Goal: Information Seeking & Learning: Learn about a topic

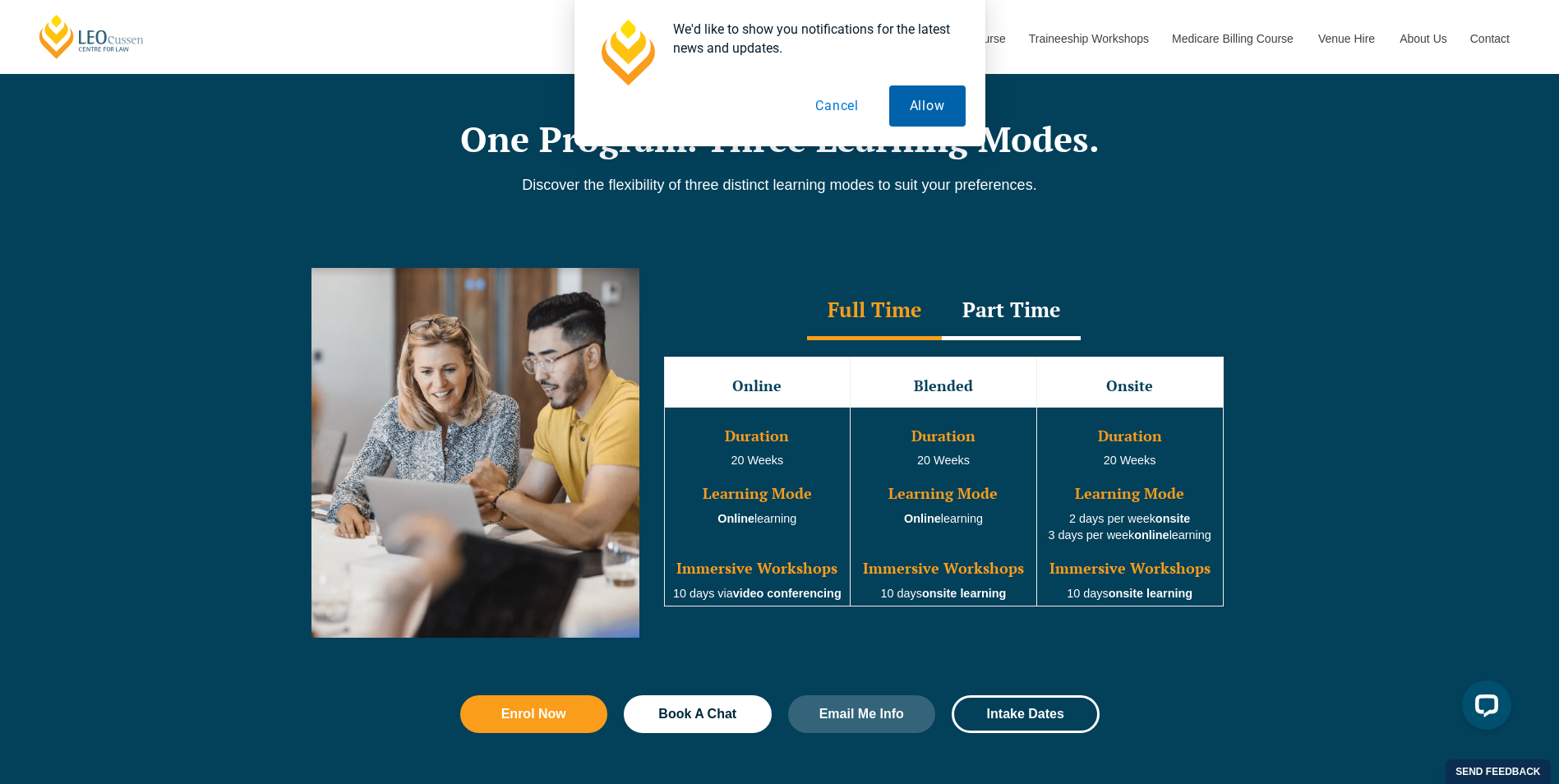
click at [926, 116] on button "Allow" at bounding box center [928, 106] width 76 height 41
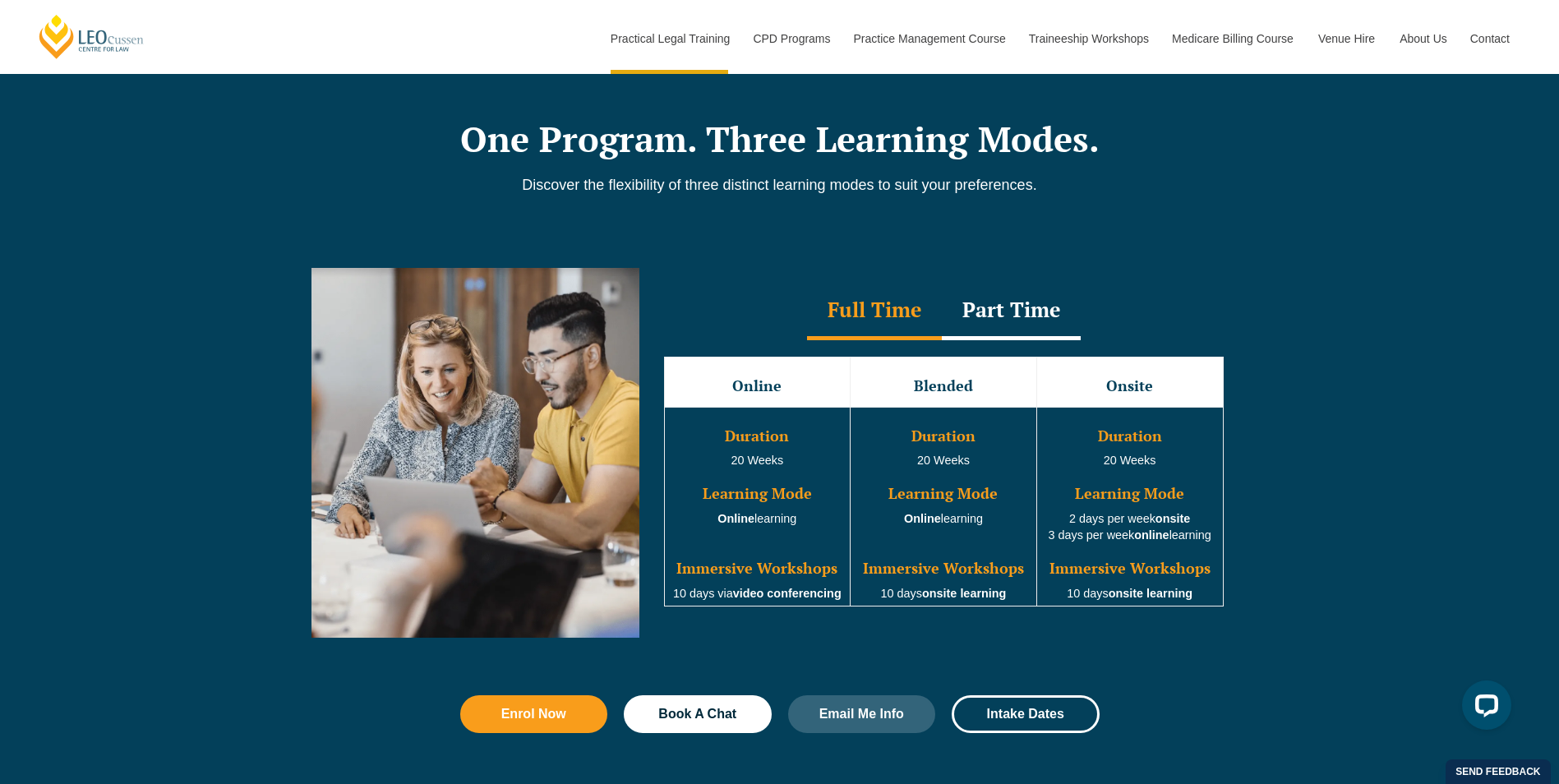
click at [1030, 329] on div "Part Time" at bounding box center [1011, 311] width 139 height 57
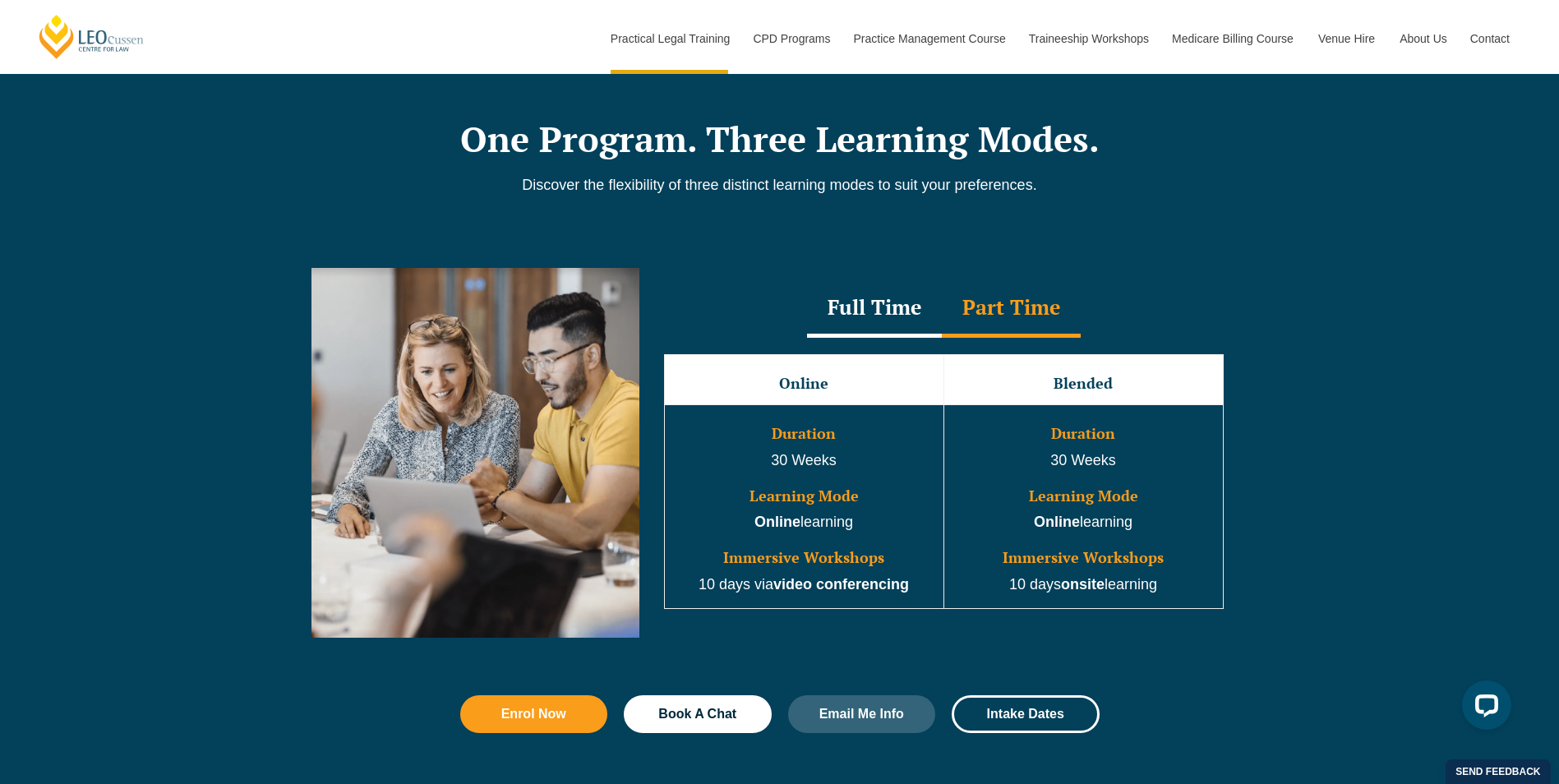
click at [813, 329] on div "Full Time" at bounding box center [875, 309] width 134 height 57
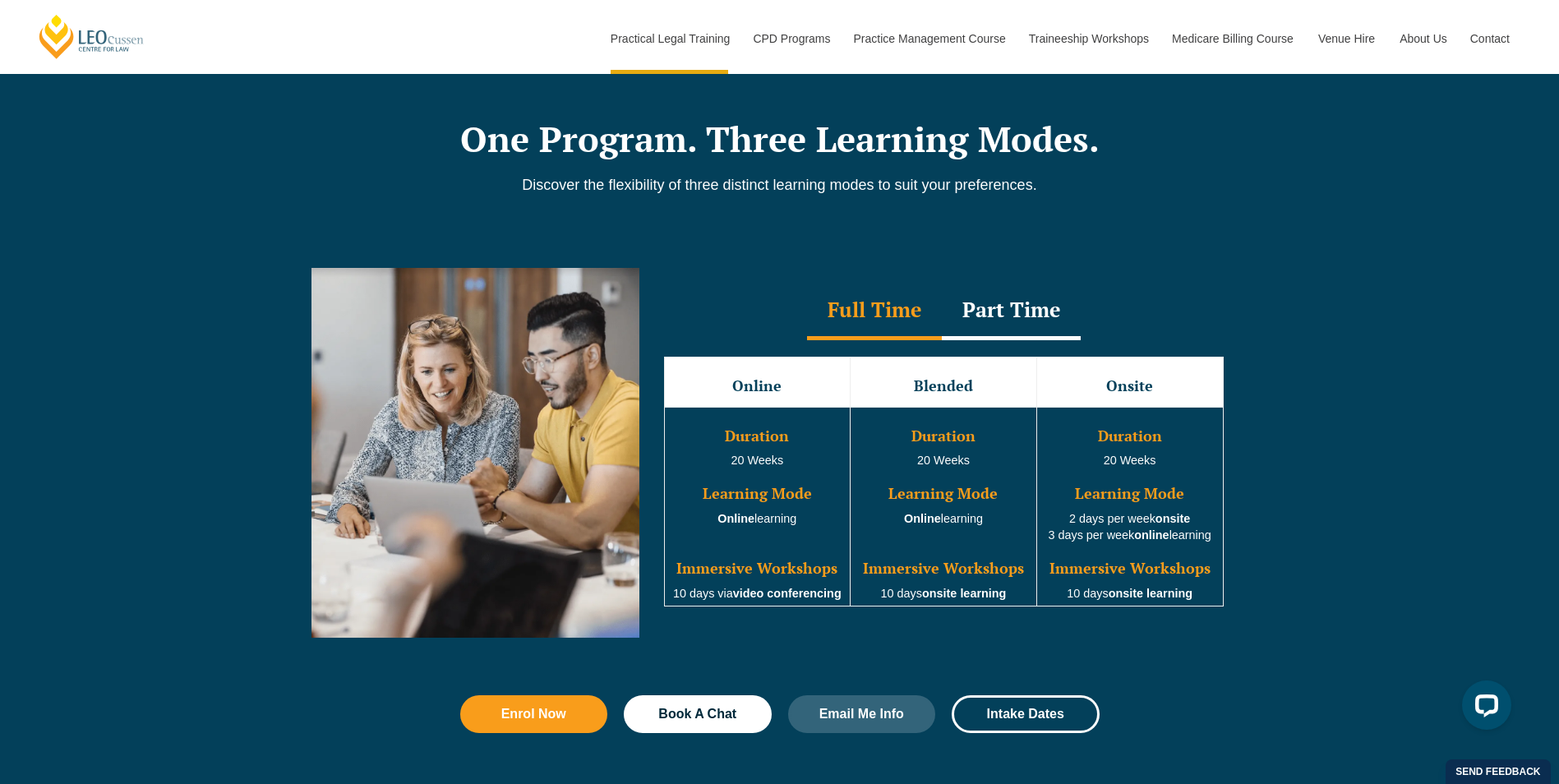
click at [813, 329] on div "Full Time" at bounding box center [875, 311] width 134 height 57
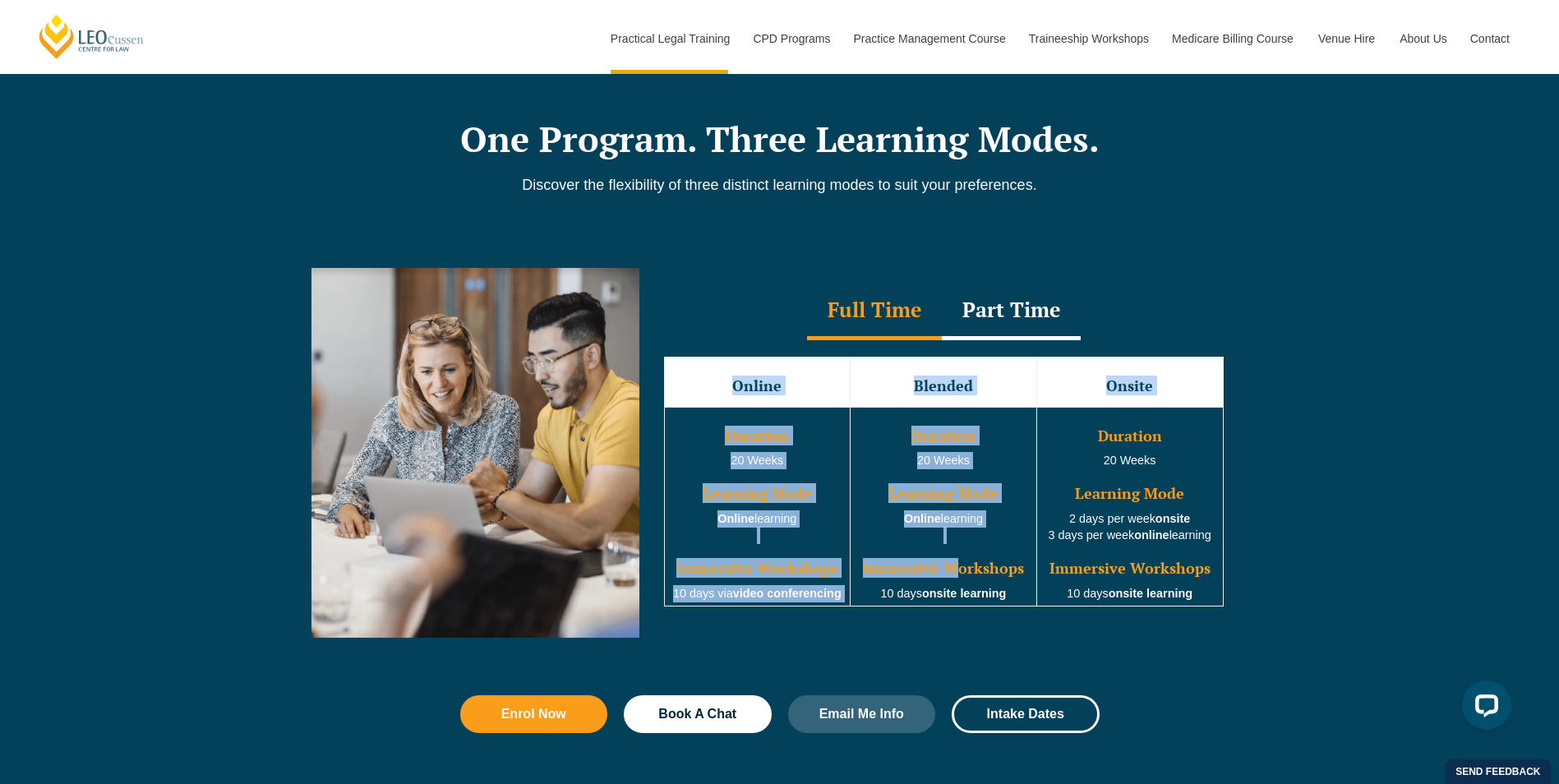
drag, startPoint x: 1232, startPoint y: 610, endPoint x: 959, endPoint y: 563, distance: 277.0
click at [959, 563] on div "Online Blended Onsite Duration 20 Weeks Learning Mode Online learning Immersive…" at bounding box center [944, 482] width 592 height 284
click at [959, 563] on h3 "Immersive Workshops" at bounding box center [943, 569] width 183 height 17
